Goal: Information Seeking & Learning: Understand process/instructions

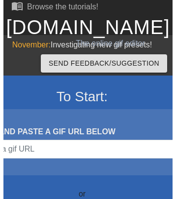
scroll to position [263, 0]
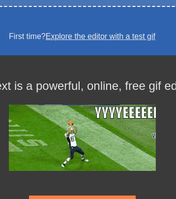
click at [82, 194] on link at bounding box center [82, 195] width 107 height 8
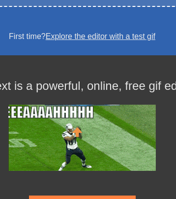
click at [82, 194] on link at bounding box center [82, 195] width 107 height 8
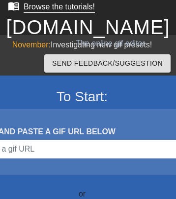
click at [50, 7] on div "Browse the tutorials!" at bounding box center [59, 6] width 71 height 8
